Goal: Transaction & Acquisition: Register for event/course

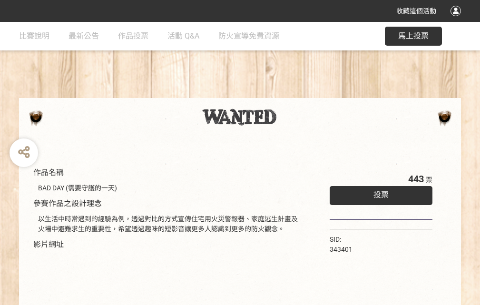
click at [457, 20] on div "收藏這個活動" at bounding box center [240, 11] width 480 height 22
click at [297, 94] on div "作品名稱 BAD DAY (需要守護的一天) 參賽作品之設計理念 以生活中時常遇到的經驗為例，透過對比的方式宣傳住宅用火災警報器、家庭逃生計畫及火場中避難求生…" at bounding box center [240, 222] width 480 height 400
click at [378, 192] on span "投票" at bounding box center [380, 194] width 15 height 9
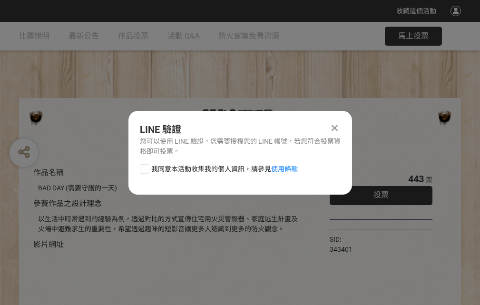
click at [144, 167] on div at bounding box center [145, 169] width 10 height 10
checkbox input "true"
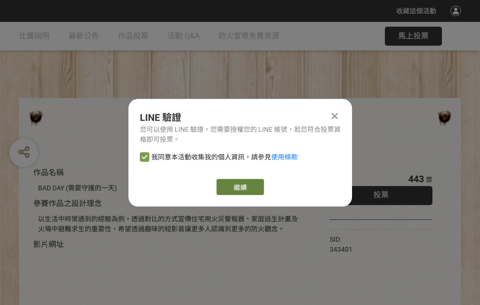
click at [239, 187] on link "繼續" at bounding box center [240, 187] width 48 height 16
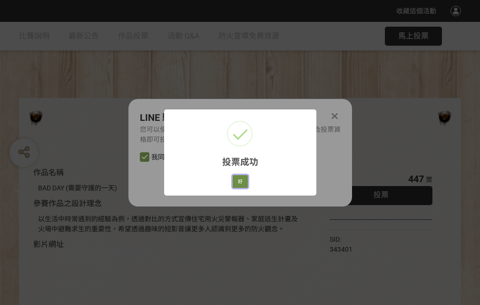
click at [237, 180] on button "好" at bounding box center [239, 181] width 15 height 13
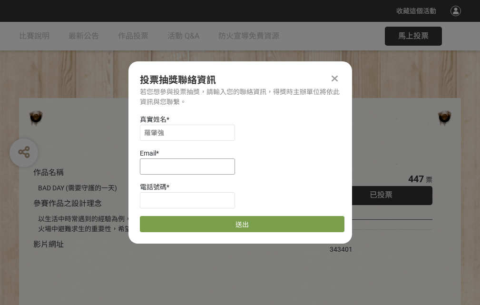
click at [190, 166] on input at bounding box center [187, 166] width 95 height 16
type input "[EMAIL_ADDRESS][DOMAIN_NAME]"
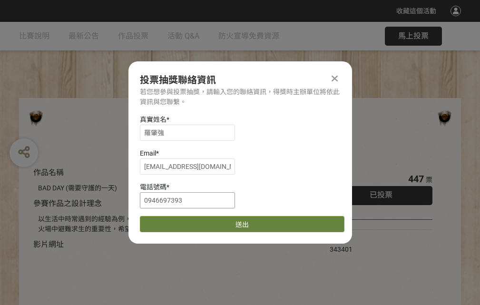
type input "0946697393"
click at [167, 221] on button "送出" at bounding box center [242, 224] width 204 height 16
